Goal: Download file/media

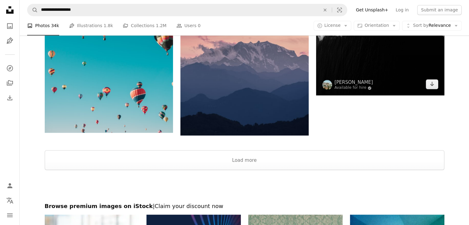
scroll to position [1074, 0]
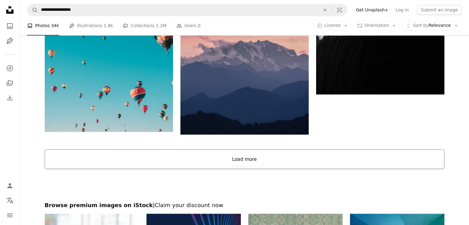
click at [269, 160] on button "Load more" at bounding box center [244, 159] width 399 height 20
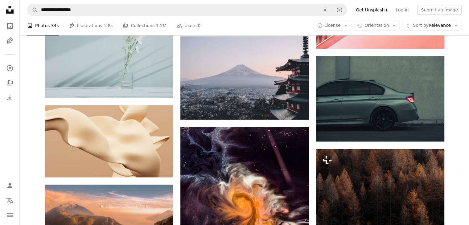
scroll to position [2857, 0]
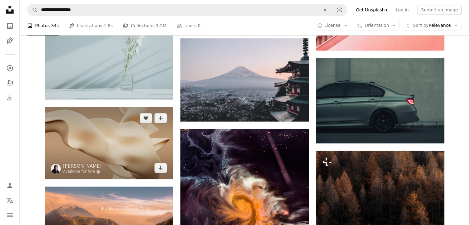
click at [137, 160] on img at bounding box center [109, 143] width 128 height 72
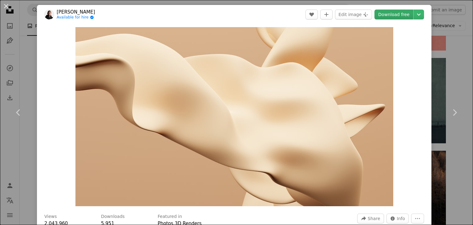
click at [386, 14] on link "Download free" at bounding box center [394, 15] width 39 height 10
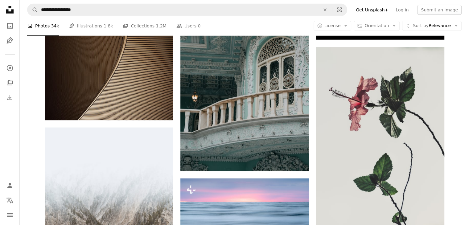
scroll to position [6472, 0]
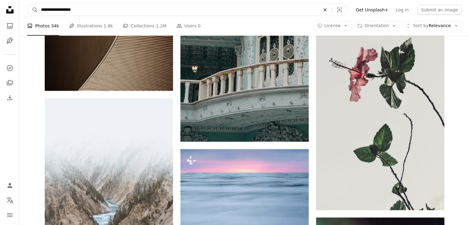
click at [326, 9] on icon "Find visuals sitewide" at bounding box center [324, 9] width 3 height 3
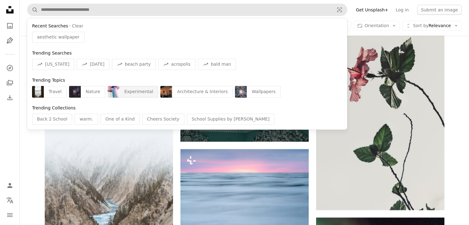
click at [138, 91] on div "Experimental" at bounding box center [138, 92] width 39 height 12
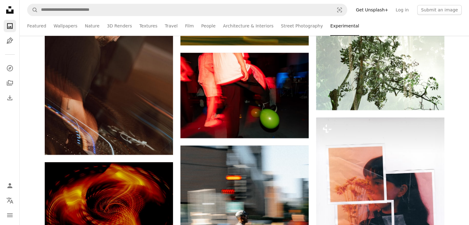
scroll to position [791, 0]
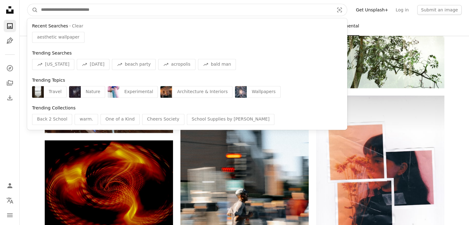
click at [300, 12] on input "Find visuals sitewide" at bounding box center [185, 10] width 294 height 12
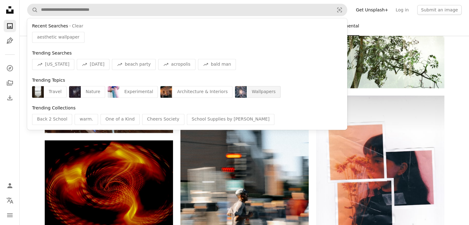
click at [235, 92] on img "Find visuals sitewide" at bounding box center [241, 92] width 12 height 12
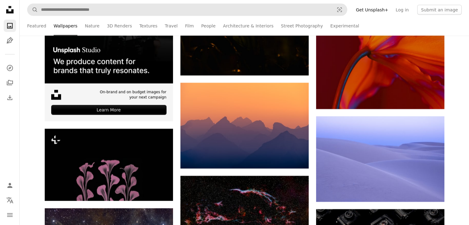
scroll to position [1354, 0]
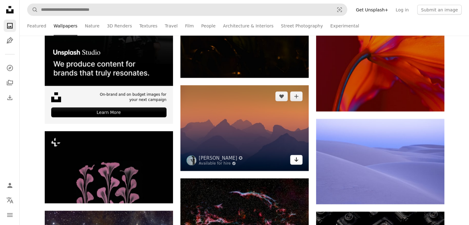
click at [297, 161] on icon "Download" at bounding box center [296, 159] width 4 height 4
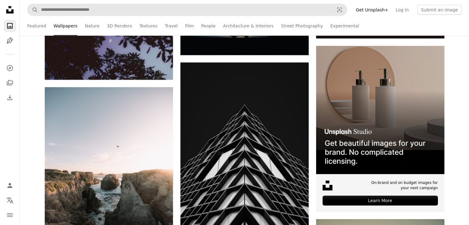
scroll to position [1798, 0]
